Goal: Task Accomplishment & Management: Manage account settings

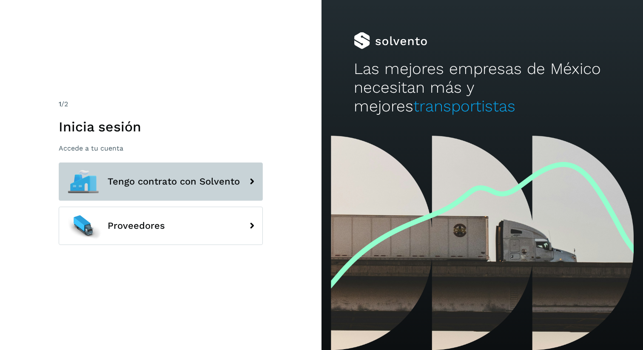
click at [176, 177] on span "Tengo contrato con Solvento" at bounding box center [174, 181] width 132 height 10
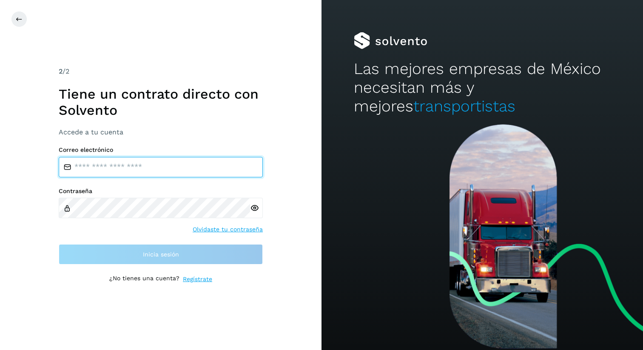
click at [144, 175] on input "email" at bounding box center [161, 167] width 204 height 20
type input "**********"
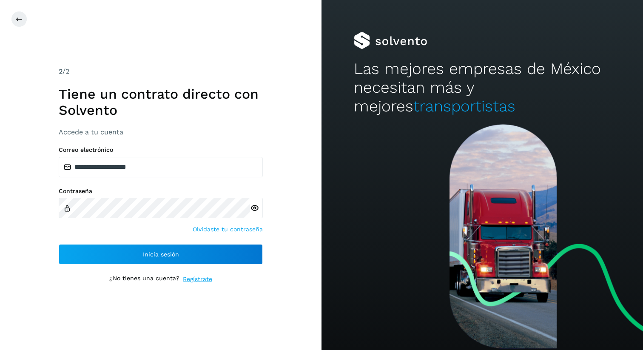
click at [252, 204] on icon at bounding box center [254, 208] width 9 height 9
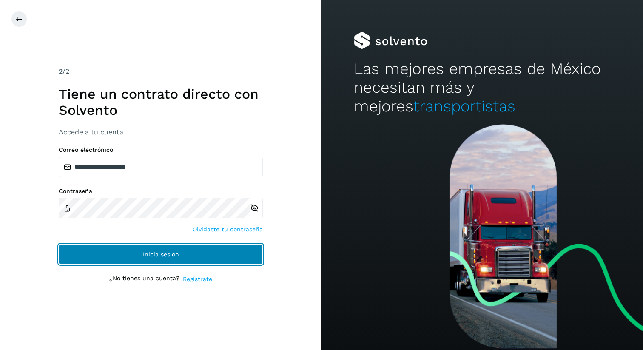
click at [108, 250] on button "Inicia sesión" at bounding box center [161, 254] width 204 height 20
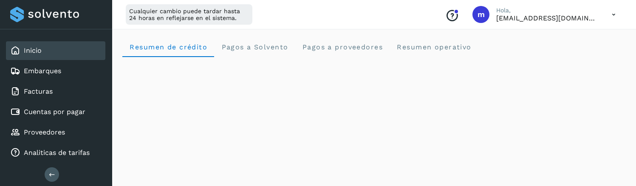
click at [615, 12] on icon at bounding box center [613, 14] width 17 height 17
click at [577, 55] on div "Cerrar sesión" at bounding box center [571, 55] width 101 height 16
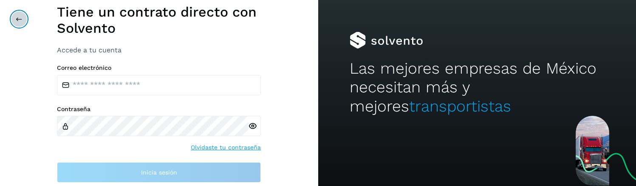
click at [17, 18] on icon at bounding box center [19, 19] width 7 height 7
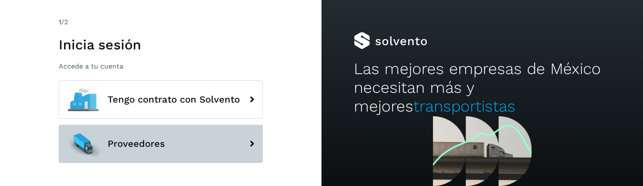
click at [140, 141] on span "Proveedores" at bounding box center [136, 144] width 57 height 10
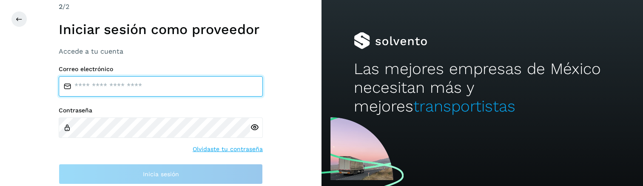
click at [125, 94] on input "email" at bounding box center [161, 86] width 204 height 20
type input "**********"
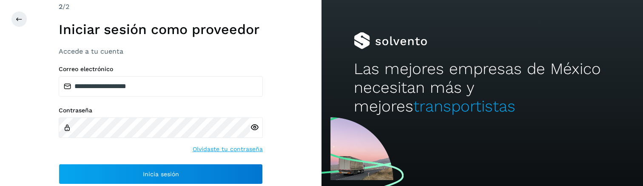
click at [251, 125] on icon at bounding box center [254, 127] width 9 height 9
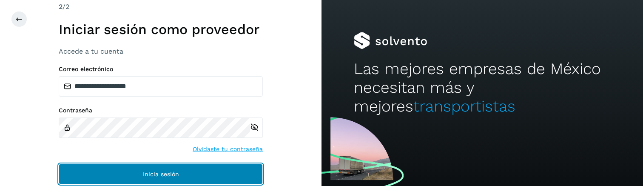
click at [116, 174] on button "Inicia sesión" at bounding box center [161, 174] width 204 height 20
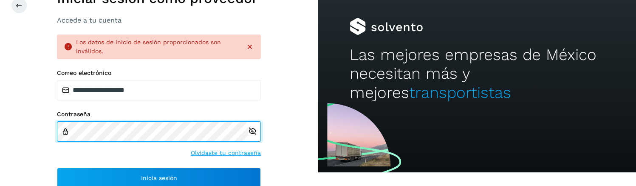
scroll to position [15, 0]
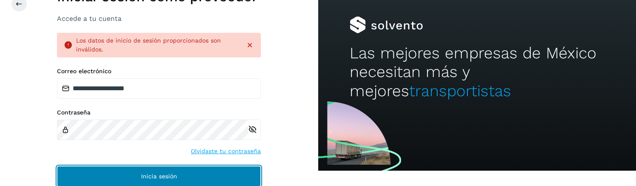
click at [142, 176] on span "Inicia sesión" at bounding box center [159, 176] width 36 height 6
click at [114, 171] on button "Inicia sesión" at bounding box center [159, 176] width 204 height 20
